Goal: Task Accomplishment & Management: Use online tool/utility

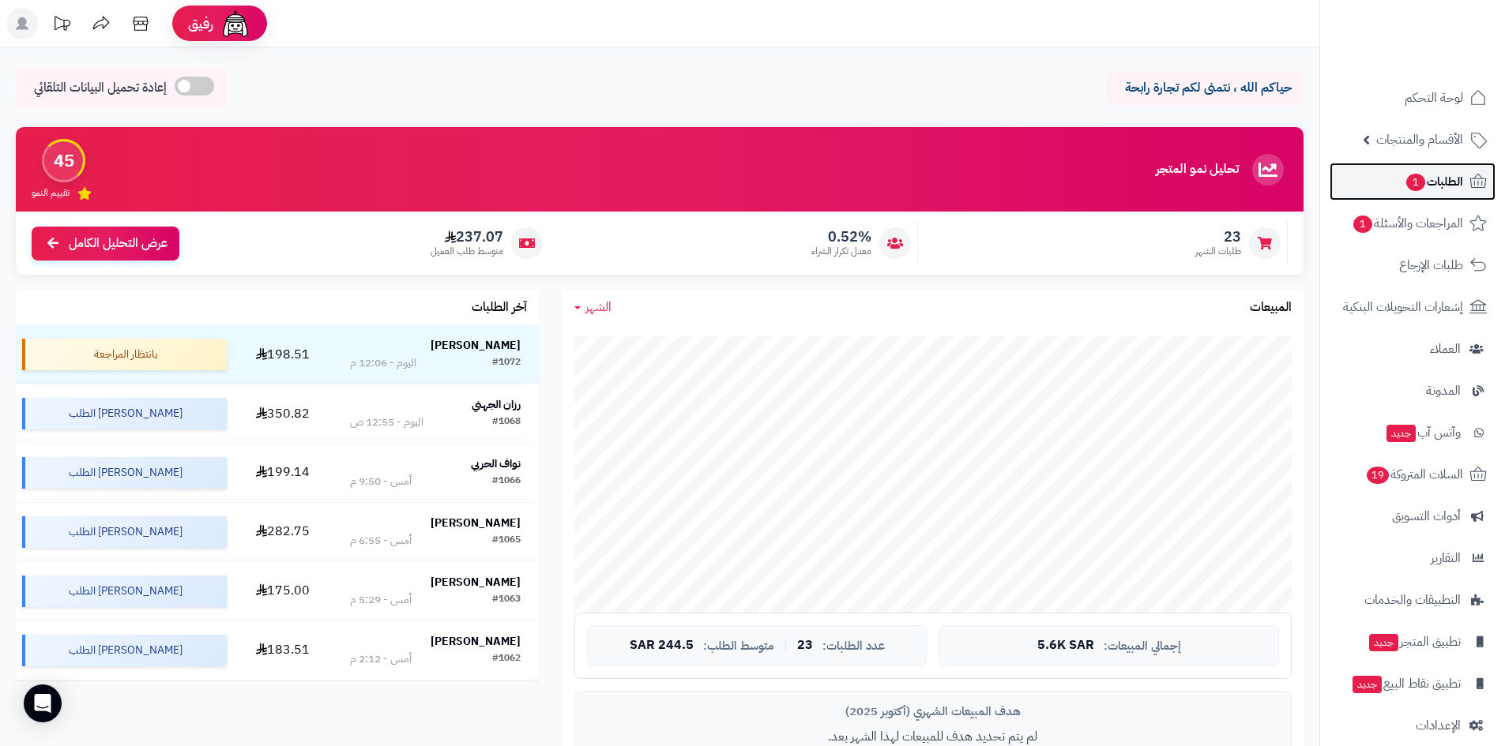
click at [1392, 188] on link "الطلبات 1" at bounding box center [1412, 182] width 166 height 38
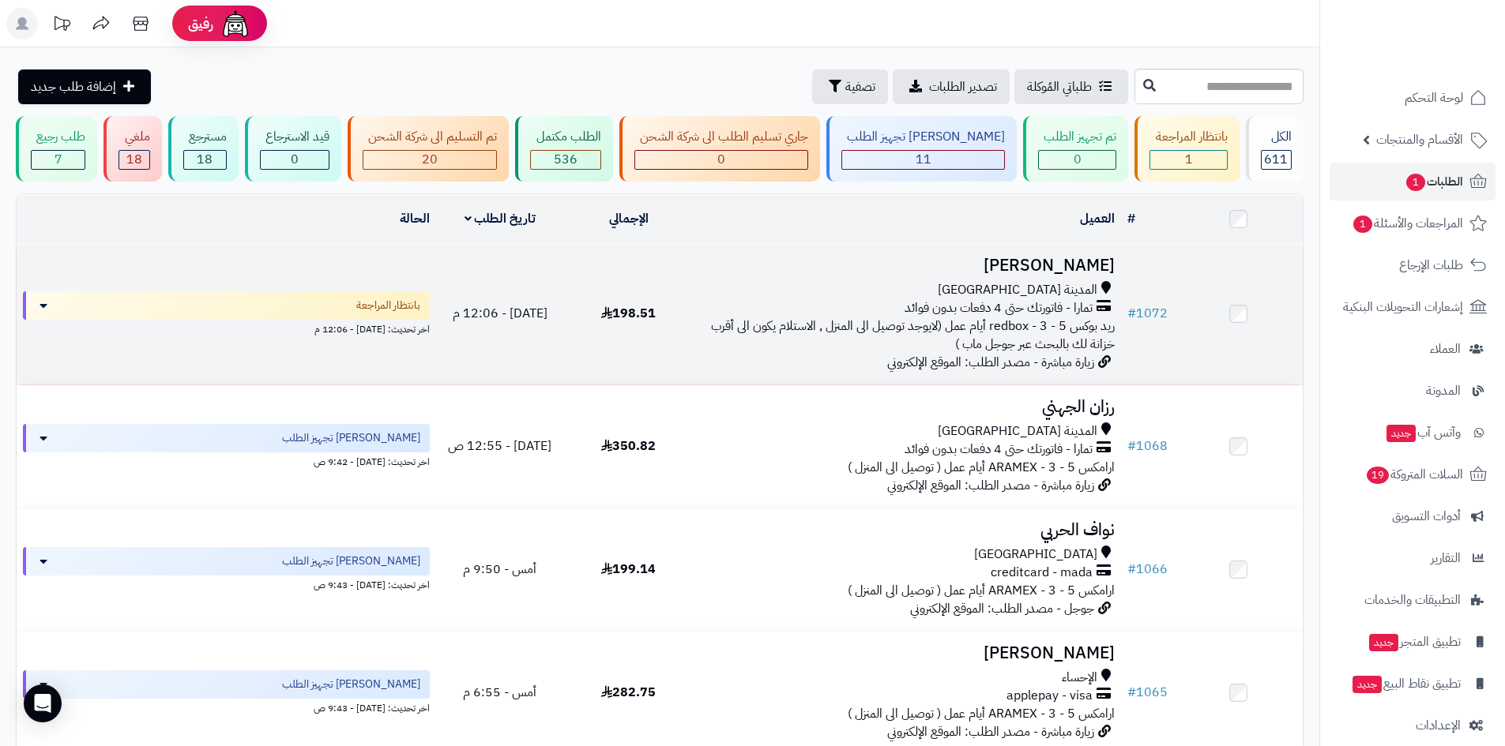
click at [1061, 263] on h3 "[PERSON_NAME]" at bounding box center [906, 266] width 415 height 18
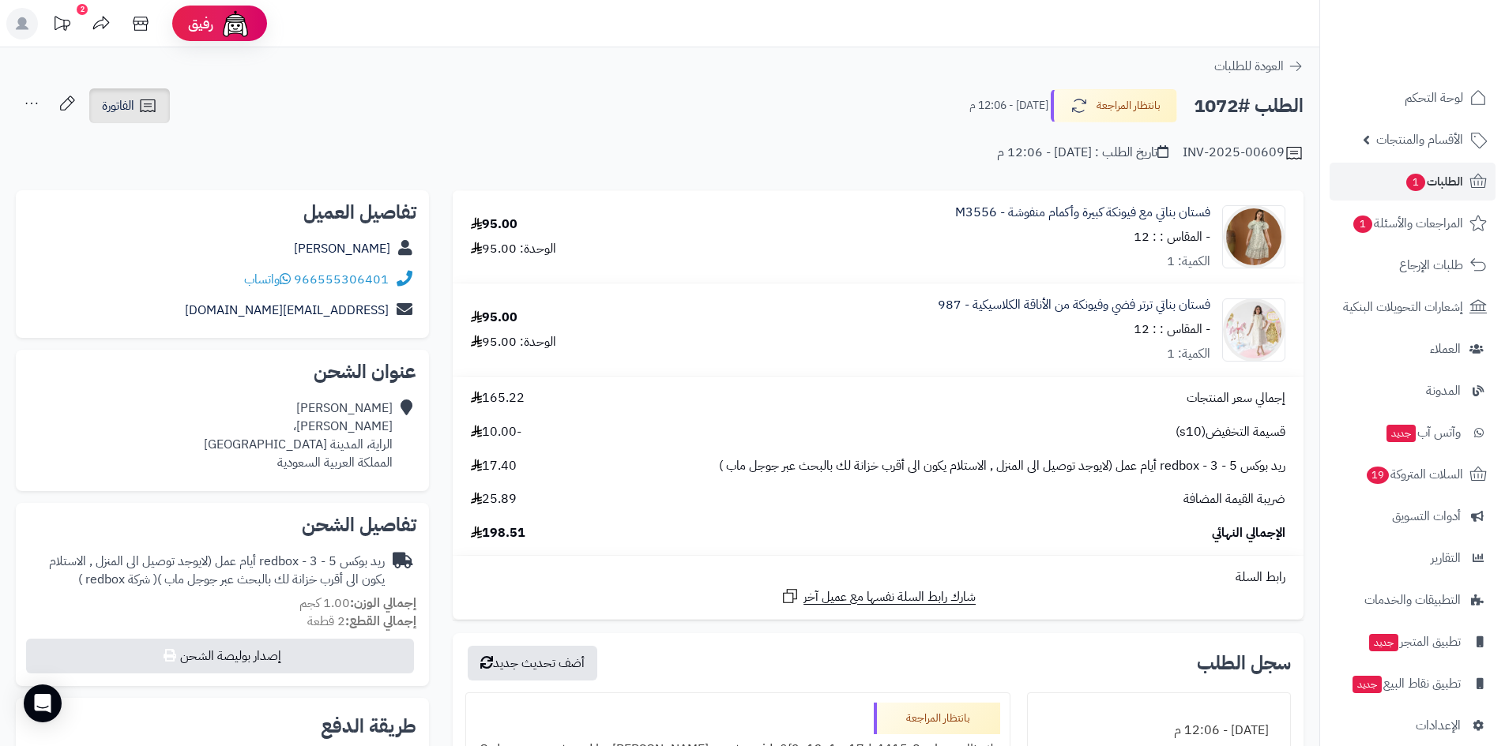
click at [141, 105] on icon at bounding box center [147, 106] width 15 height 13
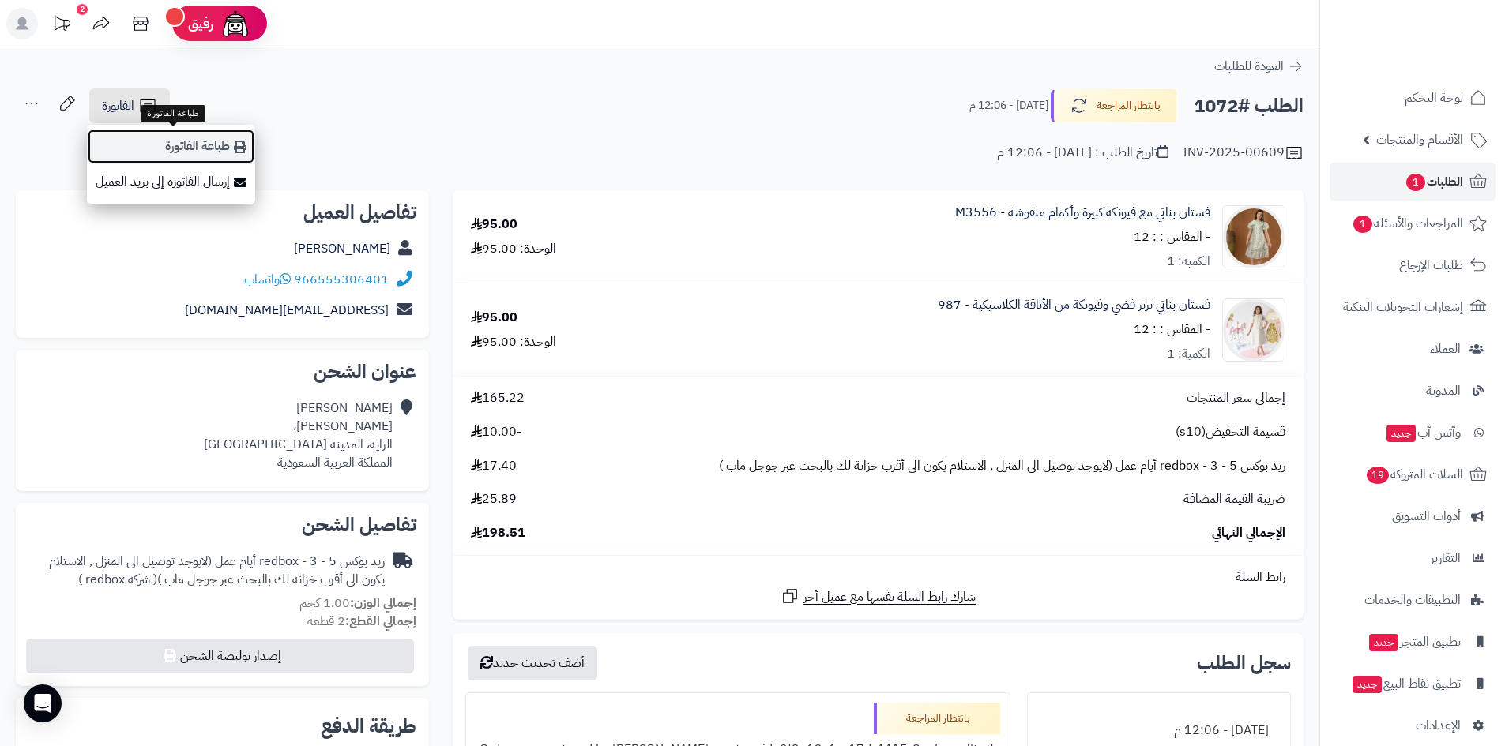
click at [212, 143] on link "طباعة الفاتورة" at bounding box center [171, 147] width 168 height 36
